Goal: Information Seeking & Learning: Understand process/instructions

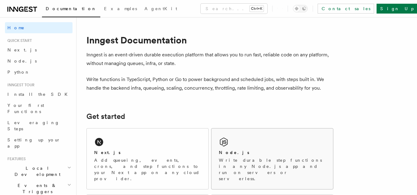
click at [253, 151] on div "Node.js" at bounding box center [272, 153] width 107 height 6
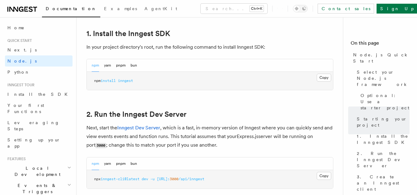
scroll to position [396, 0]
drag, startPoint x: 94, startPoint y: 81, endPoint x: 138, endPoint y: 83, distance: 44.2
click at [138, 83] on pre "npm install inngest" at bounding box center [210, 81] width 246 height 19
copy span "npm install inngest"
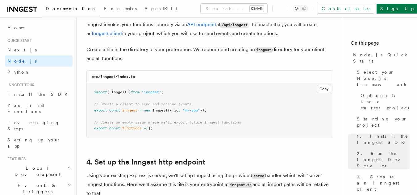
scroll to position [806, 0]
click at [322, 90] on button "Copy Copied" at bounding box center [324, 89] width 15 height 8
